Goal: Task Accomplishment & Management: Manage account settings

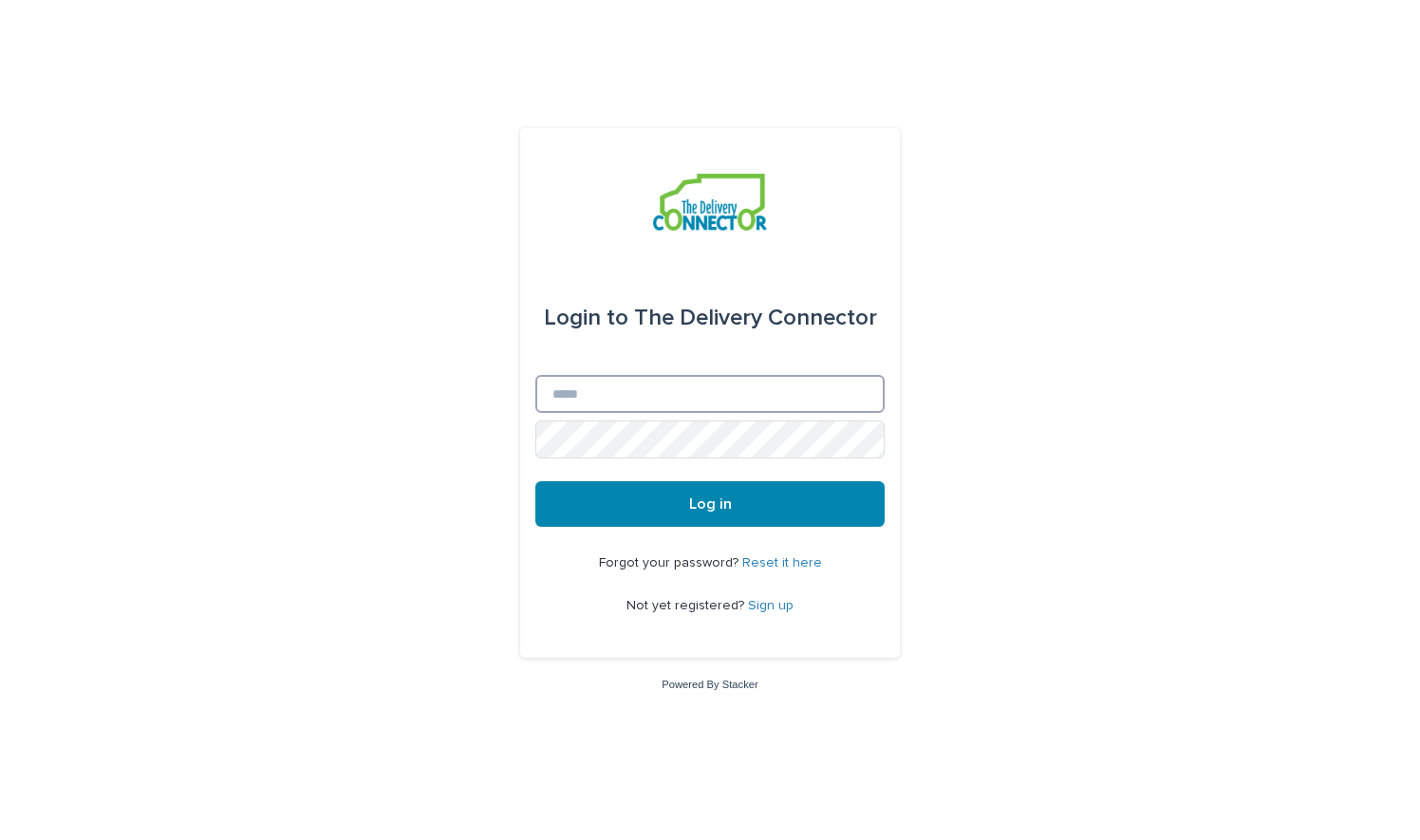
click at [677, 400] on input "Email" at bounding box center [710, 394] width 349 height 38
click at [686, 395] on input "*" at bounding box center [710, 394] width 349 height 38
type input "**********"
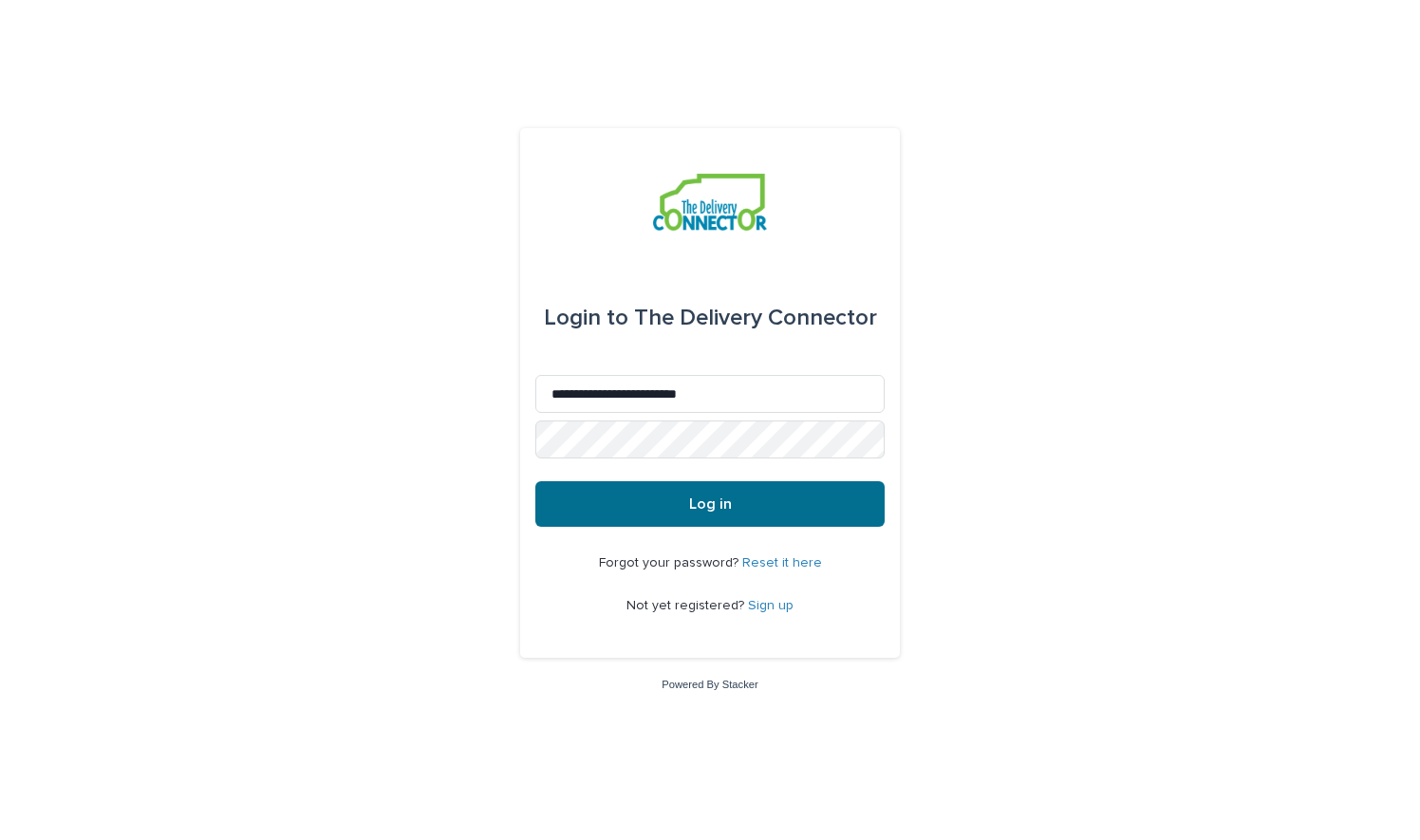
click at [663, 502] on button "Log in" at bounding box center [710, 504] width 349 height 46
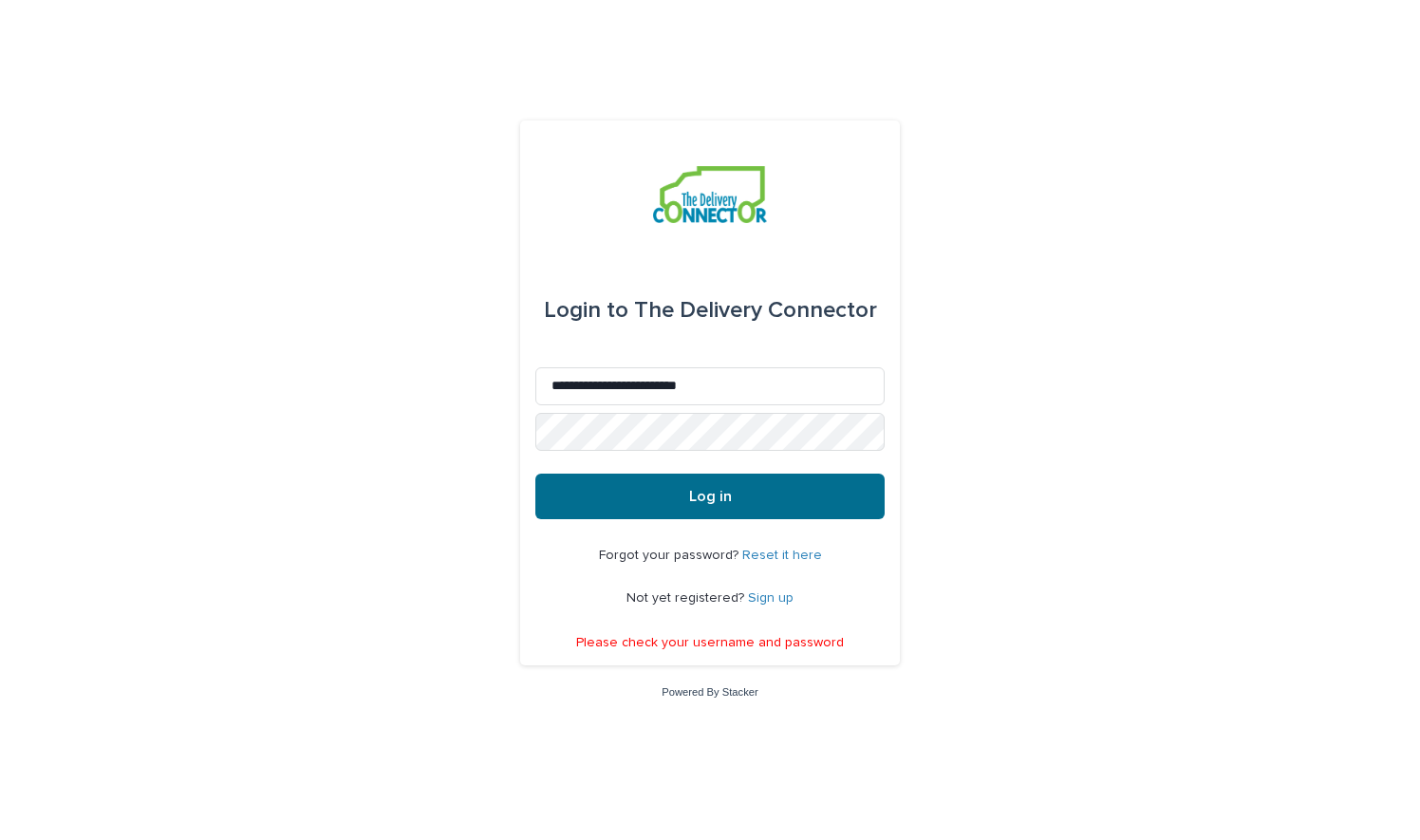
click at [653, 498] on button "Log in" at bounding box center [710, 497] width 349 height 46
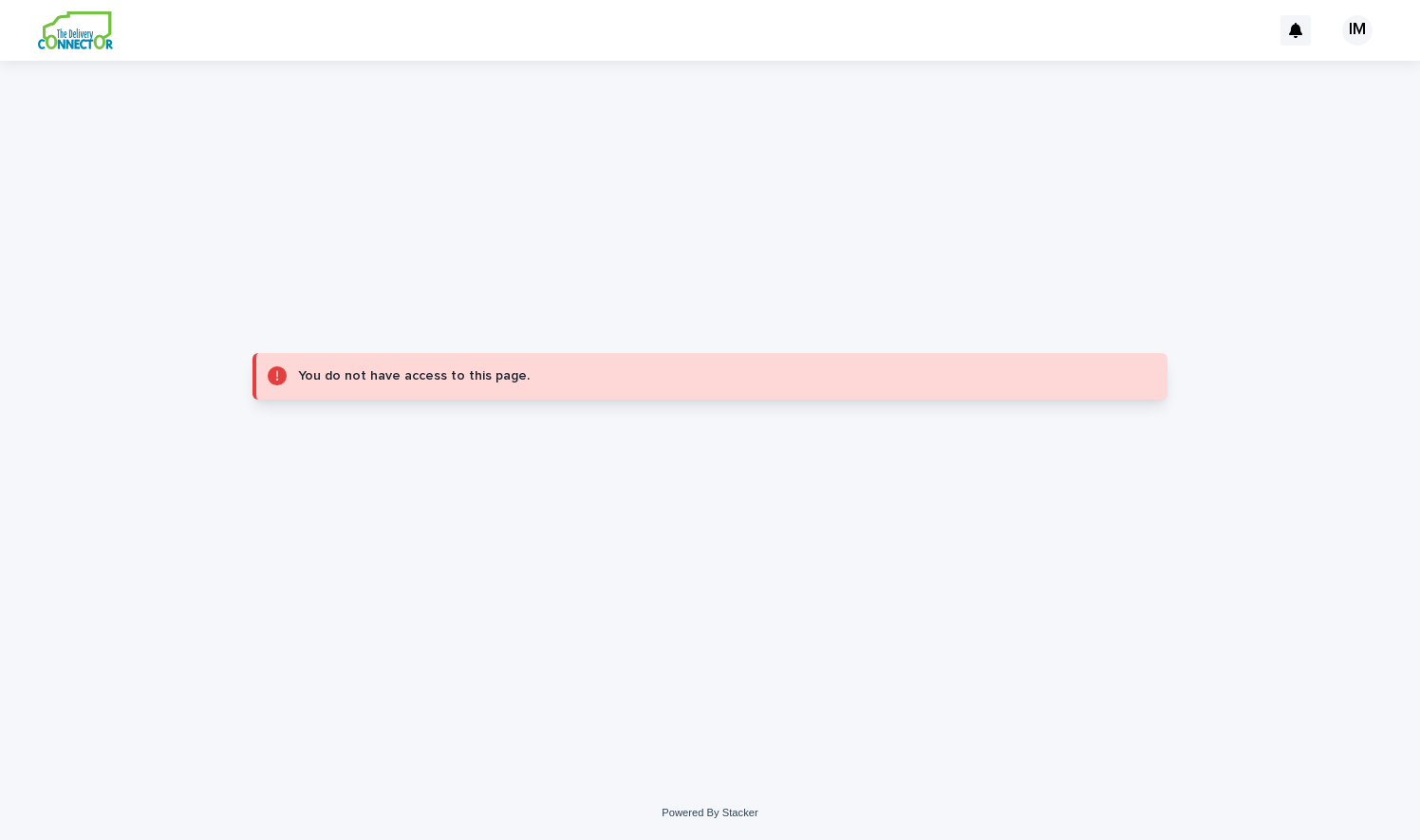
click at [74, 30] on img at bounding box center [75, 31] width 75 height 38
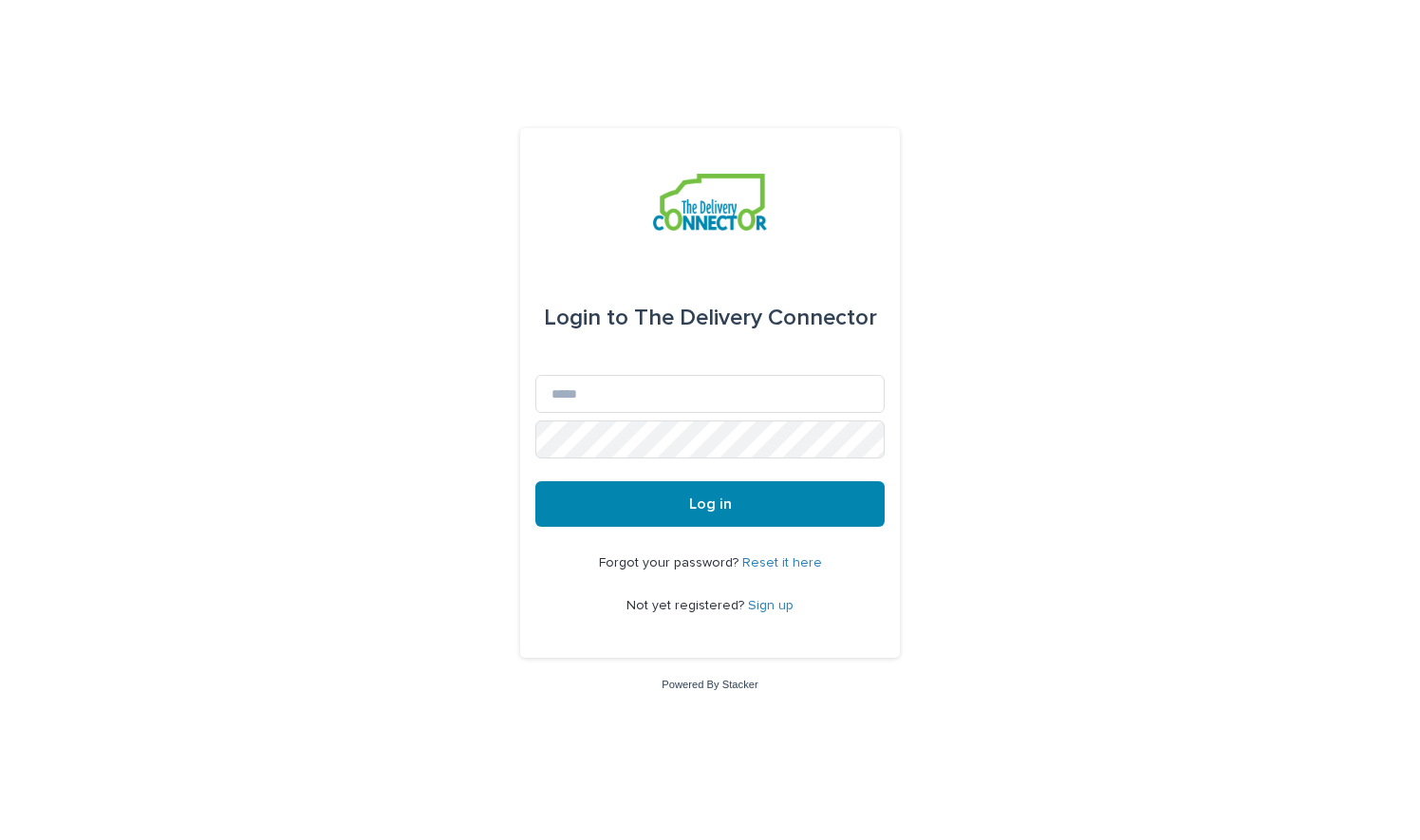
click at [773, 560] on link "Reset it here" at bounding box center [783, 563] width 80 height 13
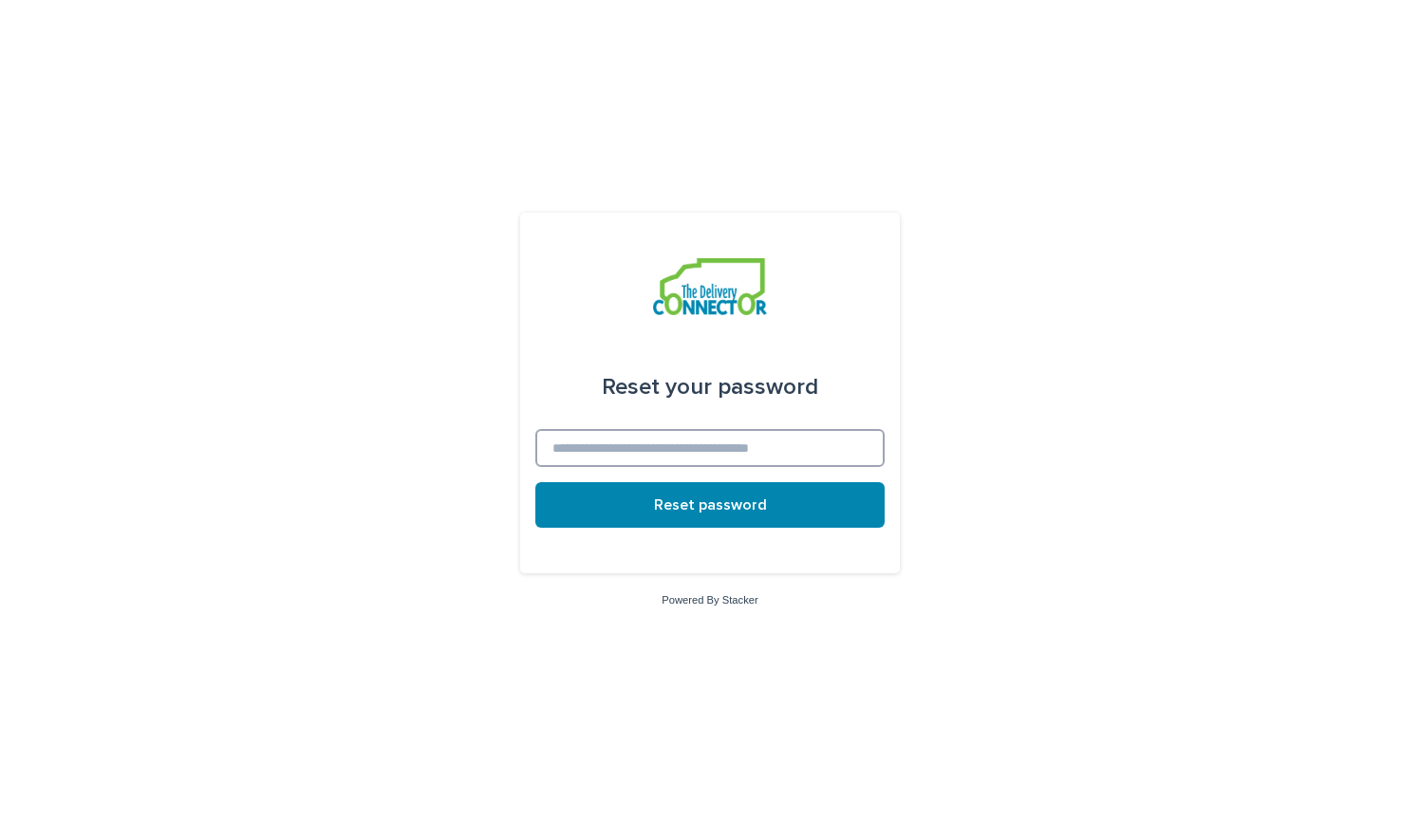
click at [670, 453] on input at bounding box center [710, 448] width 349 height 38
type input "**********"
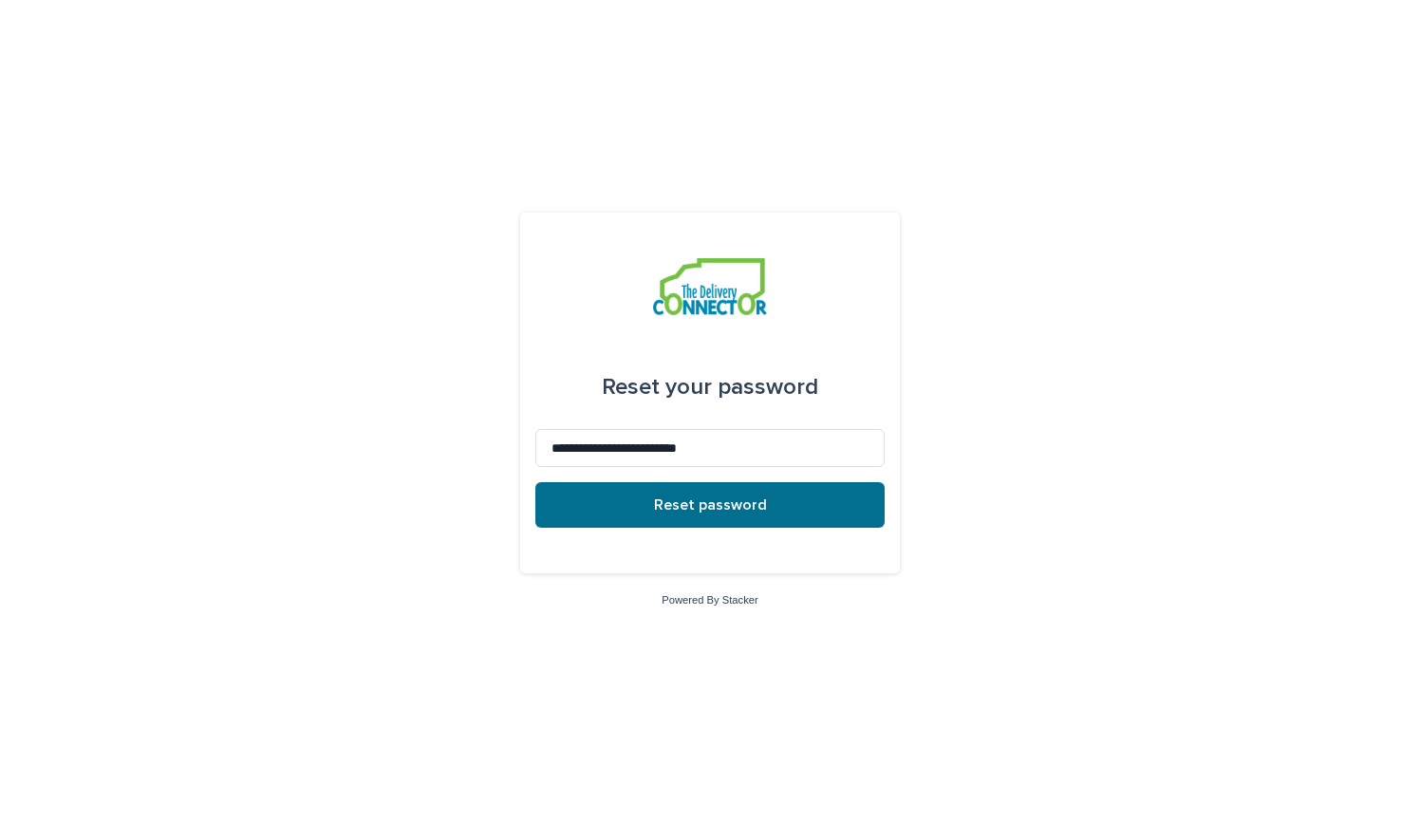
click at [612, 499] on button "Reset password" at bounding box center [710, 505] width 349 height 46
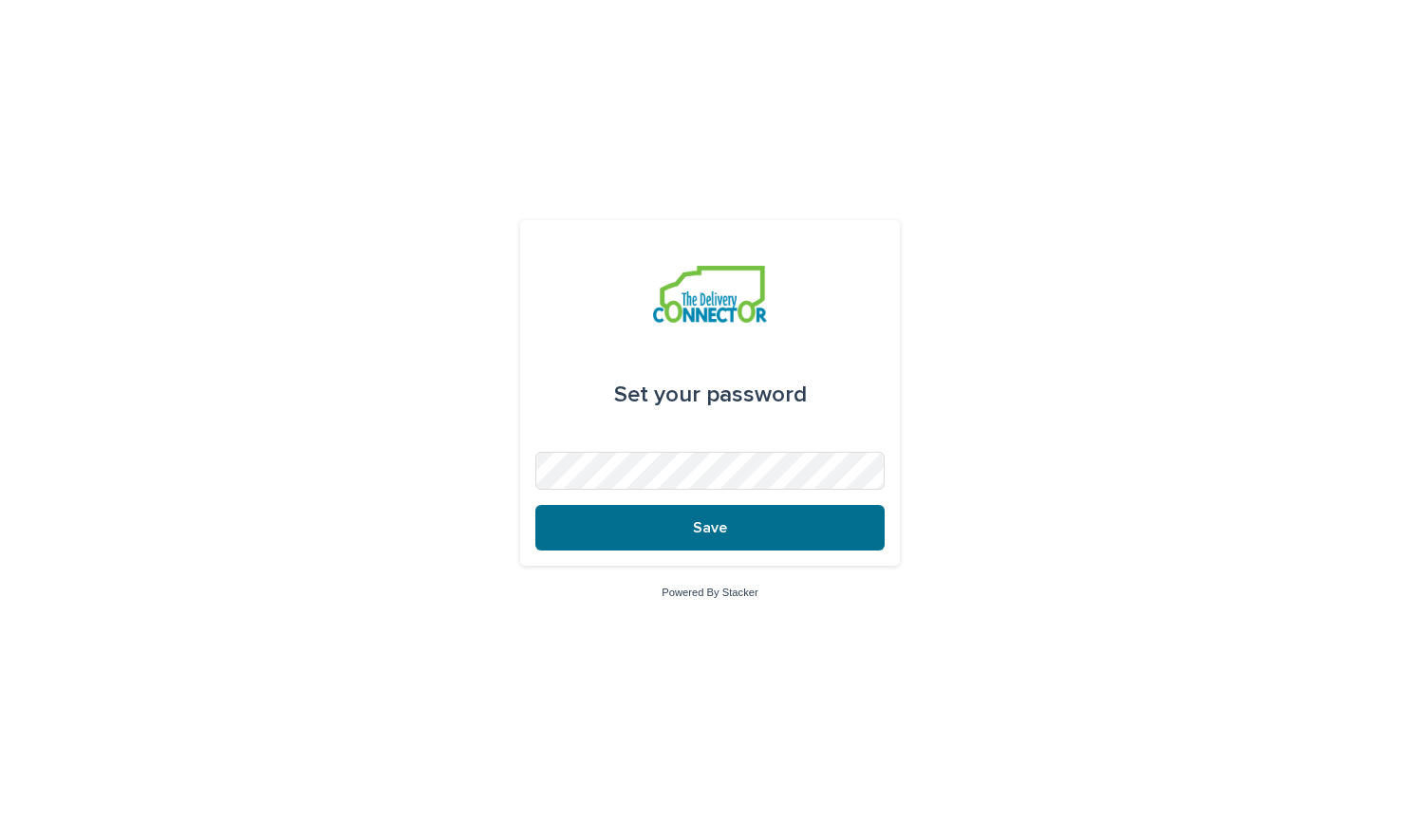
click at [753, 529] on button "Save" at bounding box center [710, 528] width 349 height 46
